Goal: Transaction & Acquisition: Purchase product/service

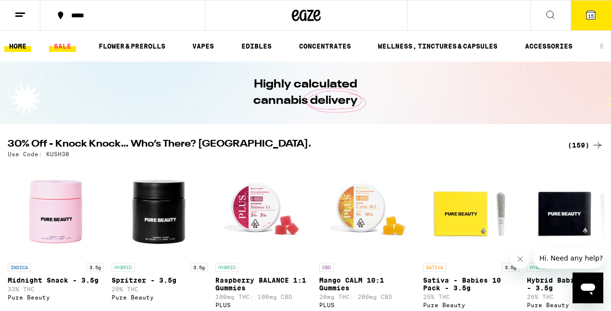
click at [69, 46] on link "SALE" at bounding box center [62, 46] width 27 height 12
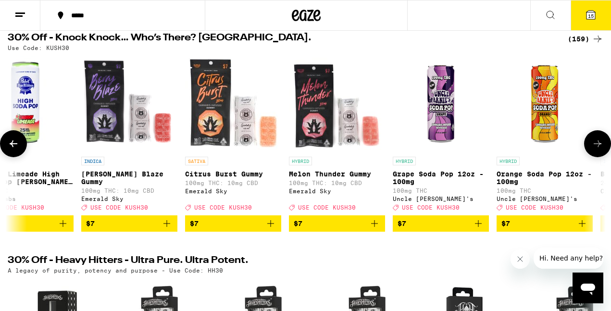
scroll to position [0, 1480]
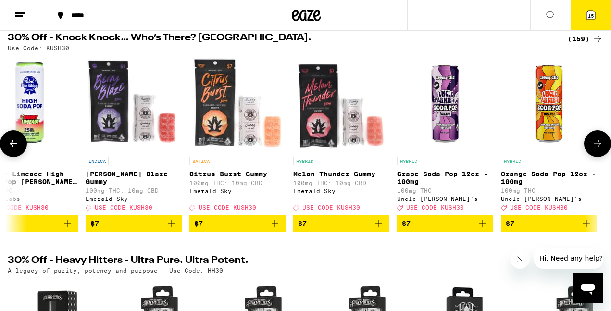
click at [276, 229] on icon "Add to bag" at bounding box center [275, 224] width 12 height 12
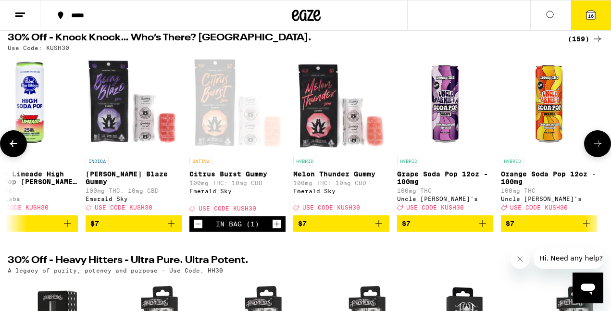
click at [378, 229] on icon "Add to bag" at bounding box center [379, 224] width 12 height 12
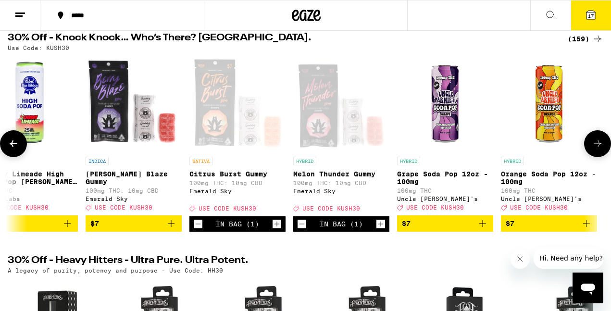
click at [171, 227] on icon "Add to bag" at bounding box center [171, 223] width 7 height 7
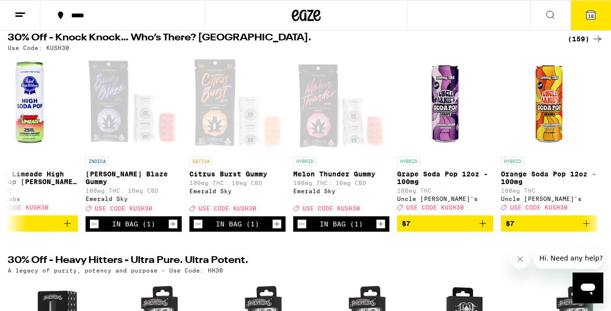
click at [594, 11] on icon at bounding box center [591, 15] width 9 height 9
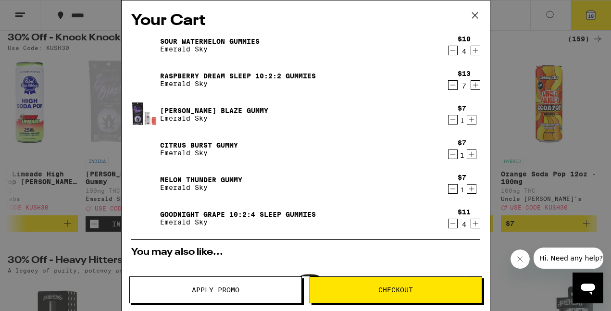
click at [453, 56] on icon "Decrement" at bounding box center [453, 51] width 9 height 12
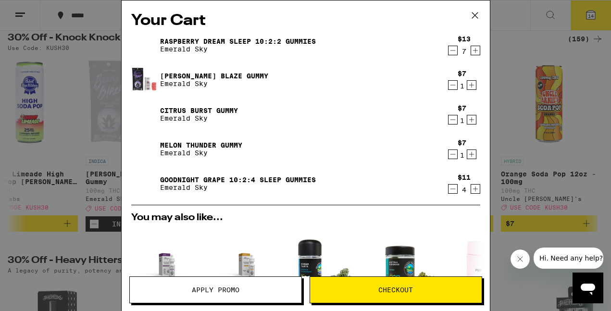
click at [453, 56] on icon "Decrement" at bounding box center [453, 51] width 9 height 12
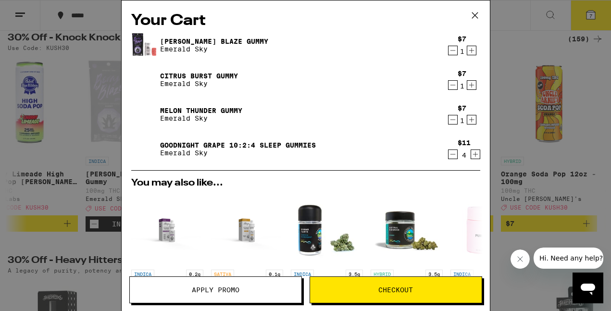
click at [451, 154] on icon "Decrement" at bounding box center [453, 155] width 9 height 12
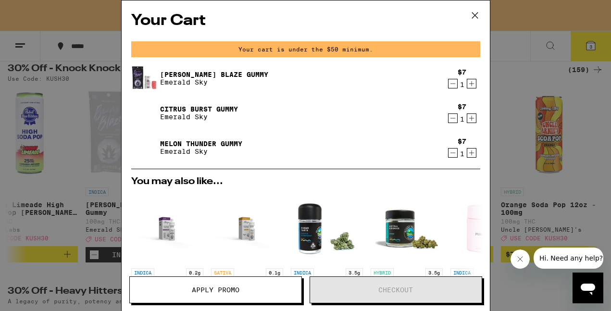
scroll to position [131, 0]
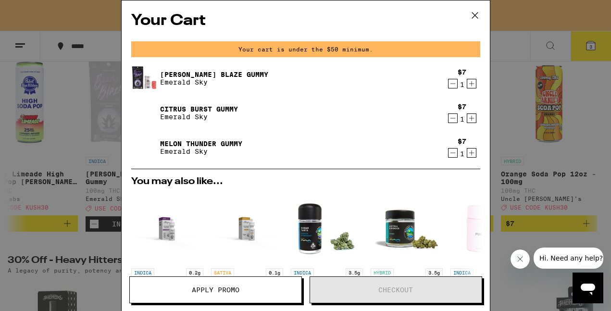
click at [451, 154] on icon "Decrement" at bounding box center [453, 153] width 9 height 12
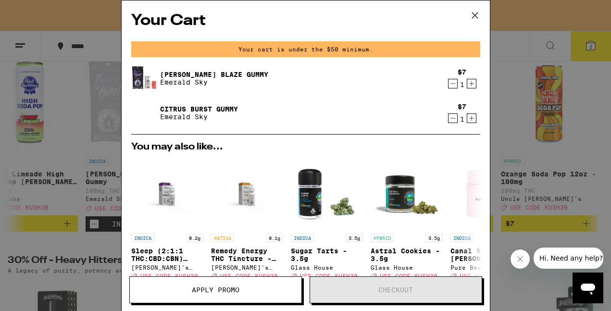
click at [530, 57] on div "Your Cart Your cart is under the $50 minimum. [PERSON_NAME] Blaze Gummy Emerald…" at bounding box center [305, 155] width 611 height 311
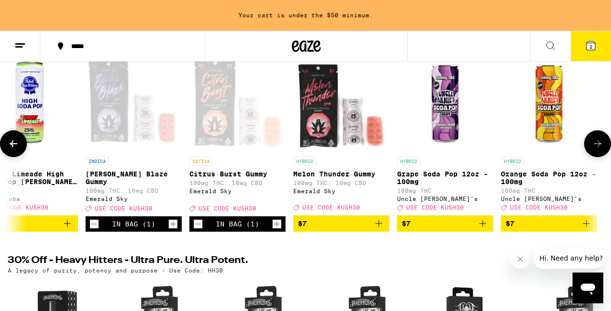
click at [337, 229] on span "$7" at bounding box center [341, 224] width 87 height 12
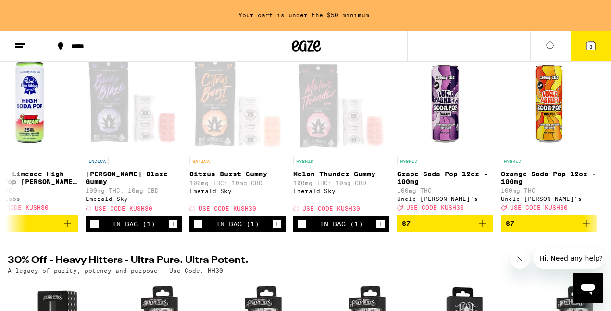
click at [597, 51] on button "3" at bounding box center [591, 46] width 40 height 30
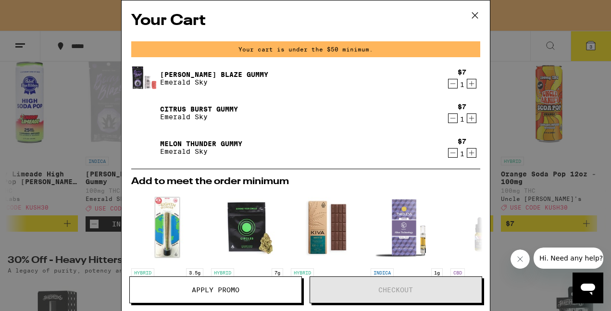
click at [474, 82] on icon "Increment" at bounding box center [471, 84] width 9 height 12
click at [474, 81] on icon "Increment" at bounding box center [471, 84] width 9 height 12
click at [475, 81] on icon "Increment" at bounding box center [471, 84] width 9 height 12
click at [475, 112] on div "$7 1" at bounding box center [462, 113] width 36 height 20
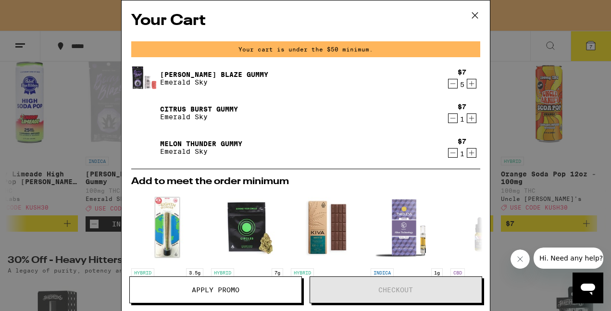
click at [474, 116] on icon "Increment" at bounding box center [471, 119] width 9 height 12
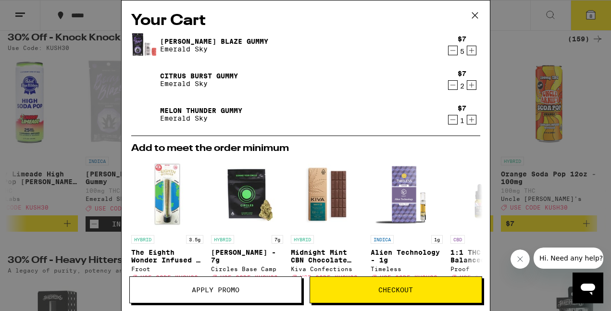
click at [474, 116] on icon "Increment" at bounding box center [471, 120] width 9 height 12
click at [470, 87] on icon "Increment" at bounding box center [471, 85] width 9 height 12
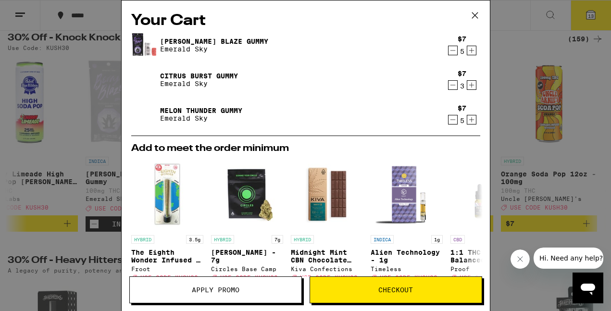
click at [470, 87] on icon "Increment" at bounding box center [471, 85] width 9 height 12
click at [237, 289] on span "Apply Promo" at bounding box center [216, 290] width 48 height 7
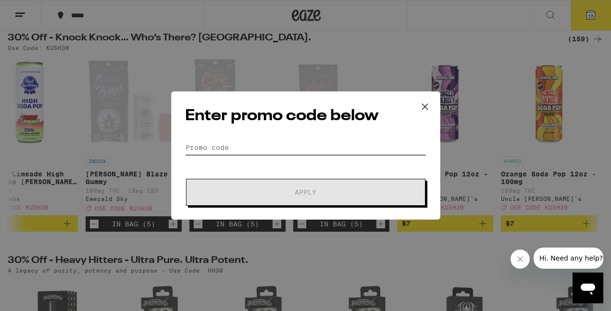
click at [290, 146] on input "Promo Code" at bounding box center [305, 147] width 241 height 14
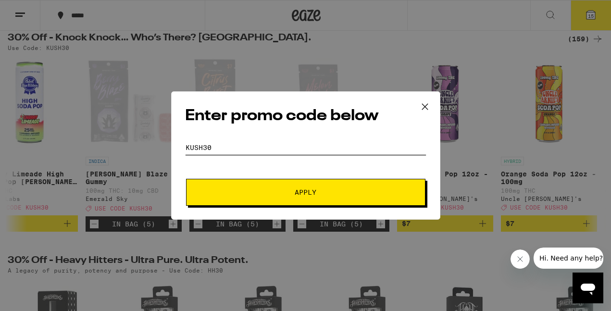
type input "KUSH30"
click at [301, 200] on button "Apply" at bounding box center [306, 192] width 240 height 27
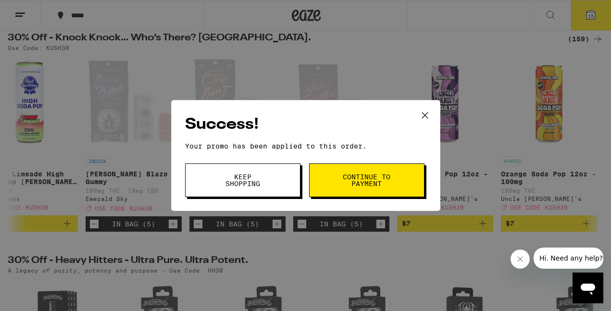
click at [336, 189] on button "Continue to payment" at bounding box center [366, 181] width 115 height 34
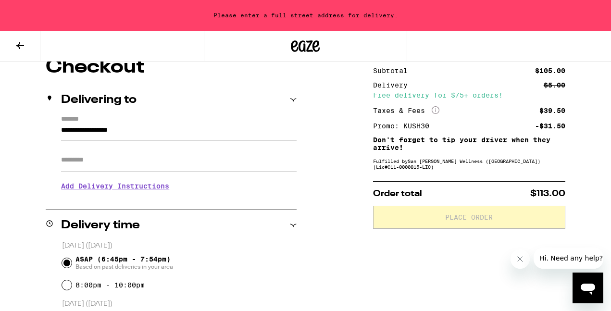
scroll to position [84, 0]
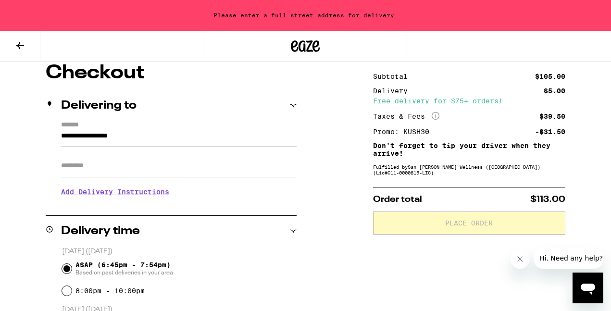
click at [218, 135] on input "**********" at bounding box center [179, 138] width 236 height 16
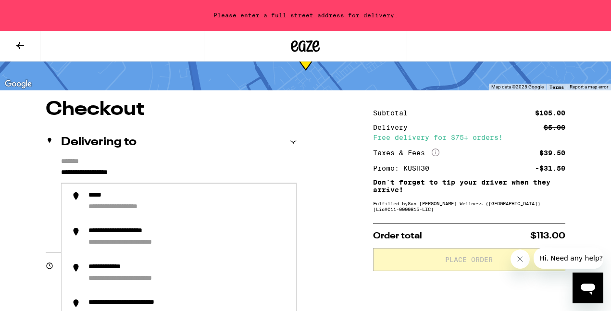
scroll to position [27, 0]
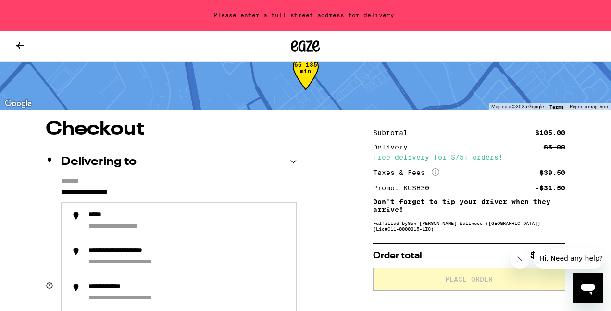
drag, startPoint x: 158, startPoint y: 190, endPoint x: 50, endPoint y: 194, distance: 108.3
click at [50, 194] on div "**********" at bounding box center [171, 218] width 251 height 83
type input "*"
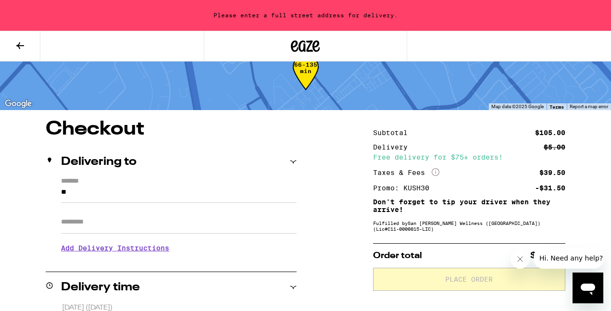
type input "*"
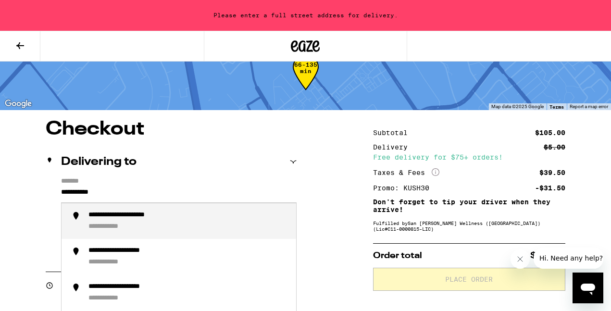
click at [115, 214] on div "**********" at bounding box center [138, 215] width 100 height 9
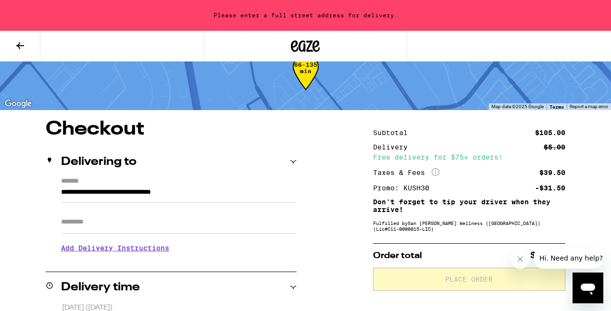
type input "**********"
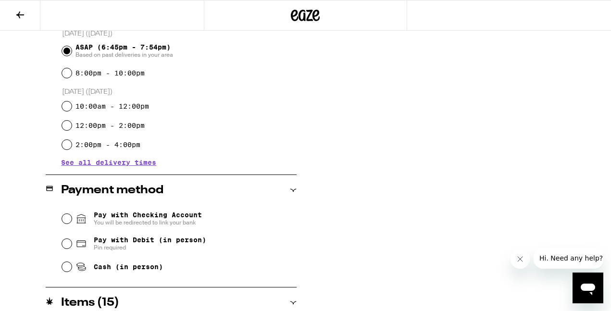
scroll to position [297, 0]
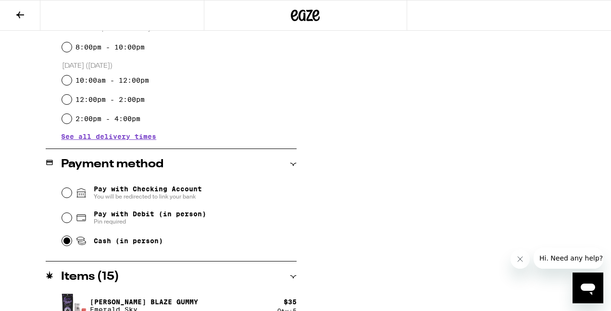
click at [64, 245] on input "Cash (in person)" at bounding box center [67, 241] width 10 height 10
radio input "true"
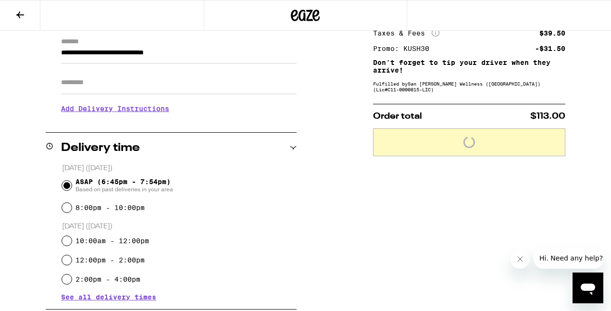
scroll to position [84, 0]
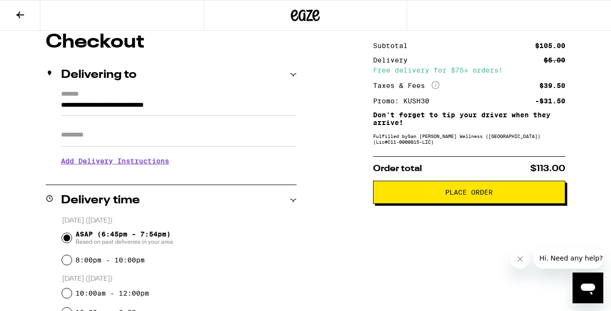
click at [454, 191] on span "Place Order" at bounding box center [469, 192] width 48 height 7
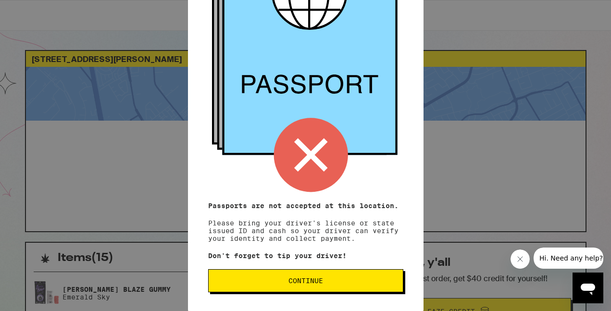
scroll to position [108, 0]
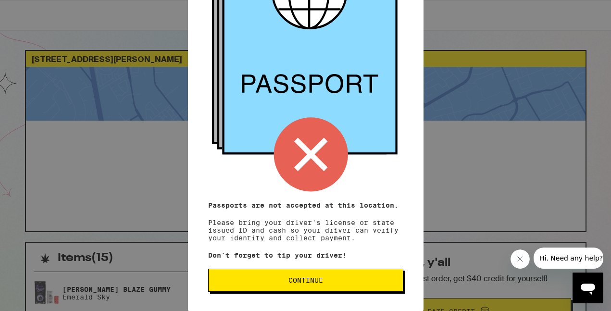
click at [350, 280] on span "Continue" at bounding box center [305, 280] width 179 height 7
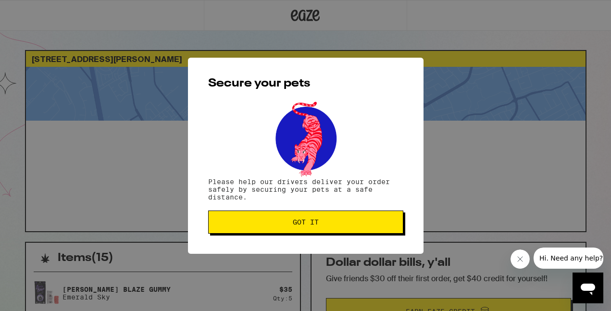
click at [339, 227] on button "Got it" at bounding box center [305, 222] width 195 height 23
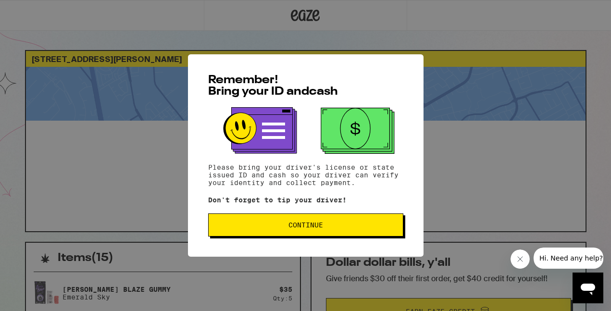
click at [335, 223] on button "Continue" at bounding box center [305, 225] width 195 height 23
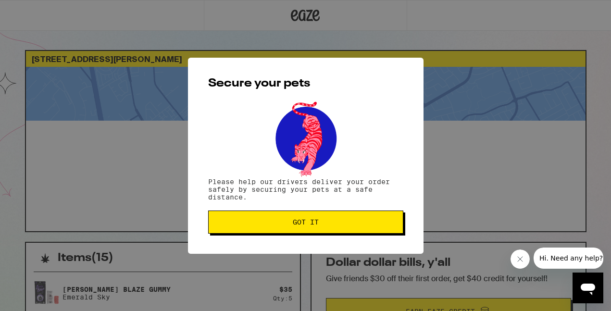
click at [335, 223] on span "Got it" at bounding box center [305, 222] width 179 height 7
